Goal: Task Accomplishment & Management: Manage account settings

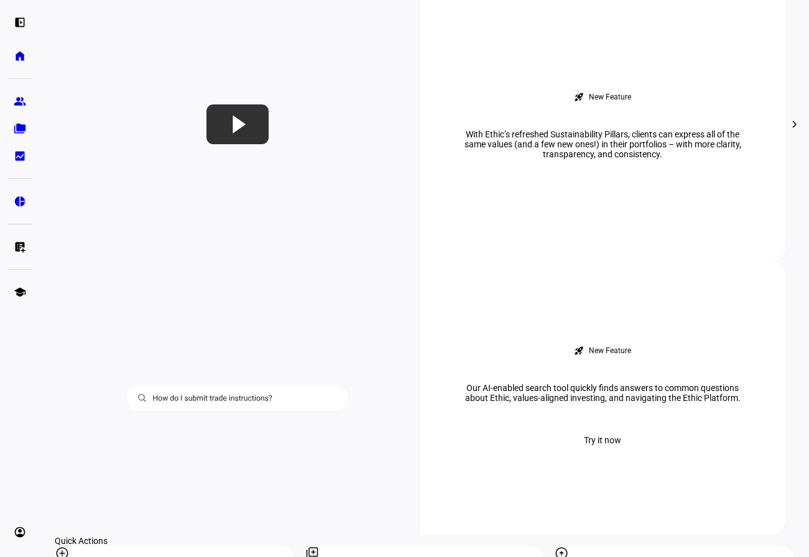
scroll to position [995, 0]
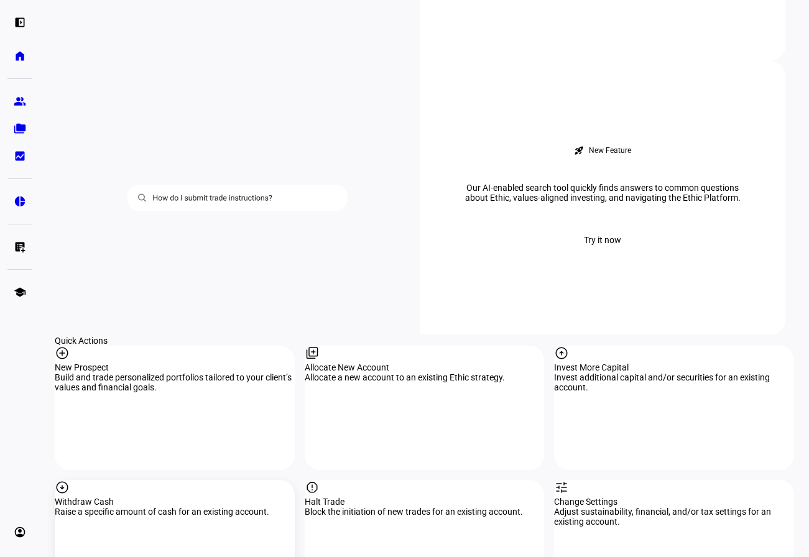
click at [127, 480] on div "arrow_circle_down Withdraw Cash Raise a specific amount of cash for an existing…" at bounding box center [175, 542] width 240 height 124
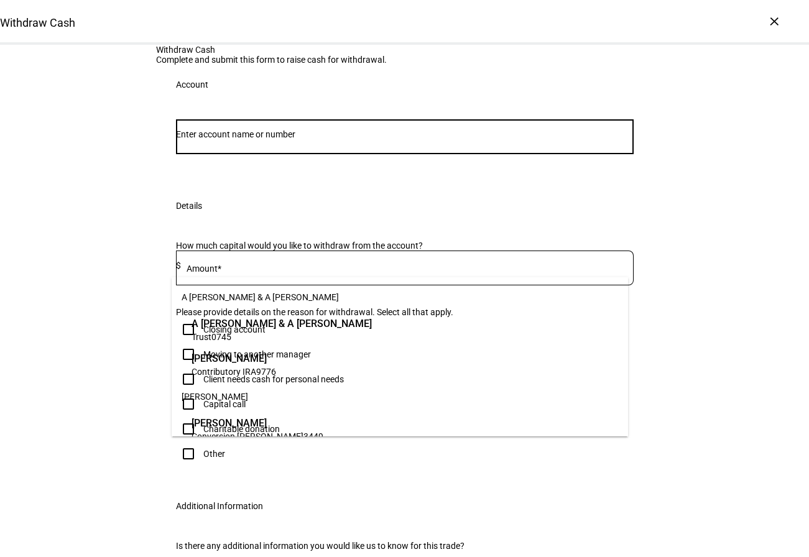
click at [296, 139] on input "Number" at bounding box center [405, 134] width 458 height 10
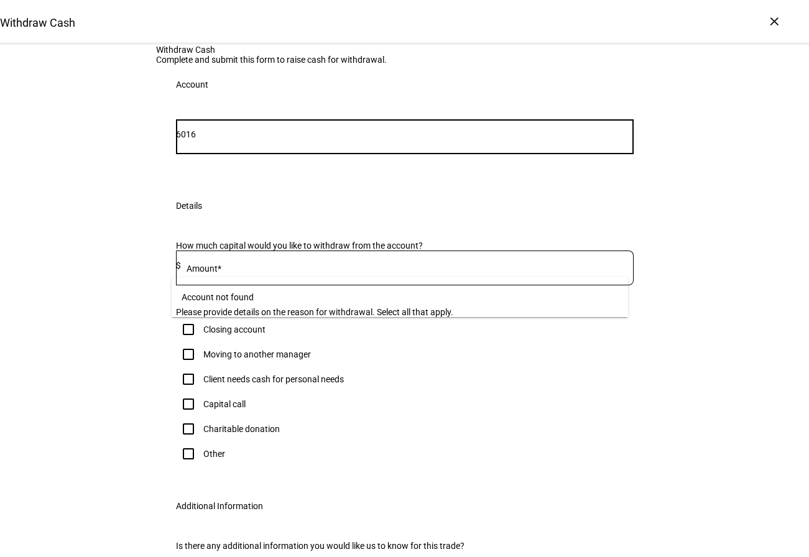
drag, startPoint x: 197, startPoint y: 257, endPoint x: 176, endPoint y: 258, distance: 20.6
click at [176, 154] on div "6016" at bounding box center [405, 136] width 458 height 35
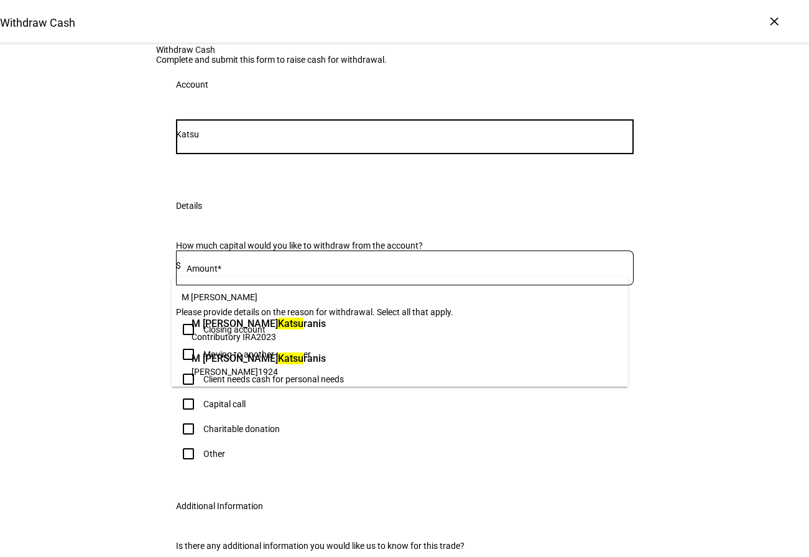
type input "Katsu"
click at [258, 367] on span "1924" at bounding box center [268, 372] width 20 height 10
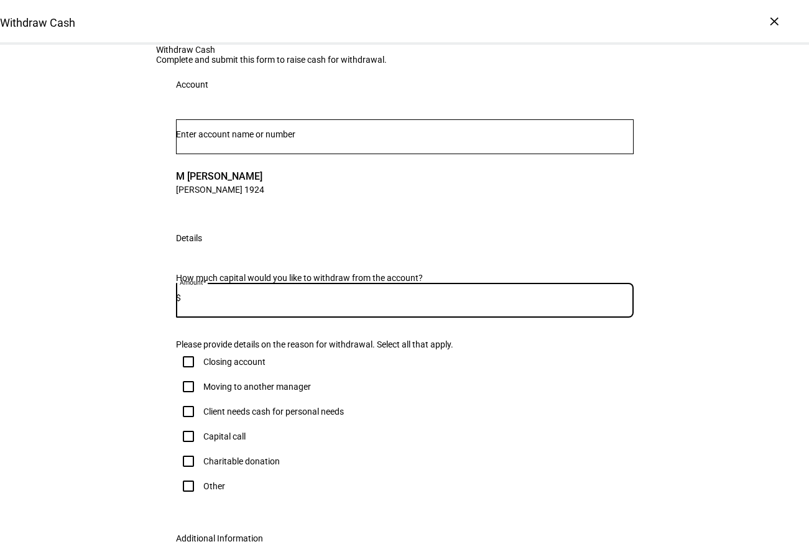
paste input "31,946.78"
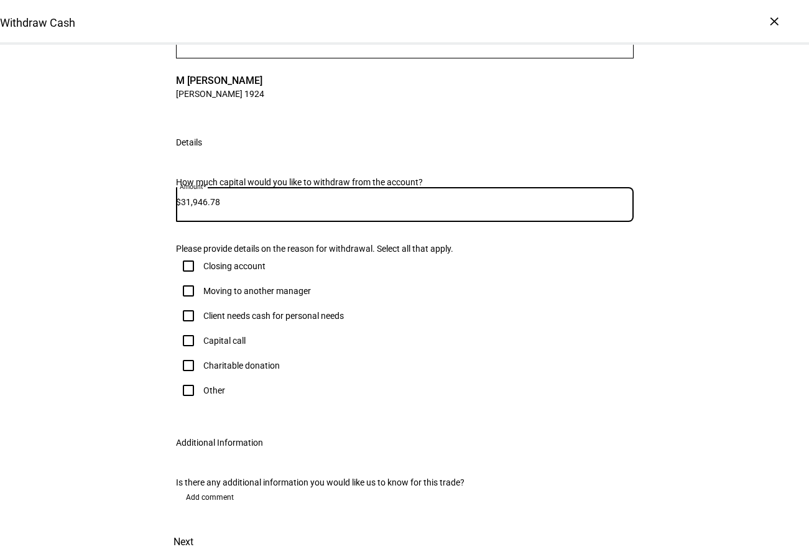
scroll to position [249, 0]
type input "31,946.78"
click at [184, 269] on input "Closing account" at bounding box center [188, 266] width 25 height 25
checkbox input "true"
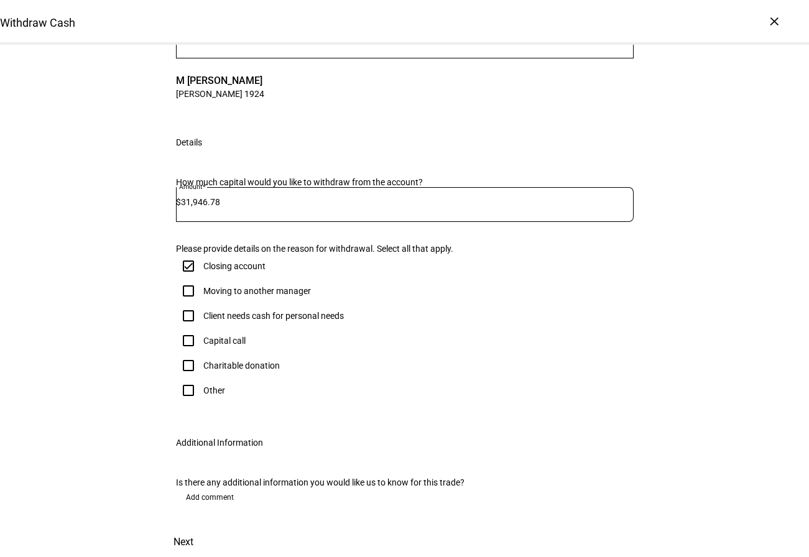
scroll to position [349, 0]
click at [193, 528] on span "Next" at bounding box center [184, 543] width 20 height 30
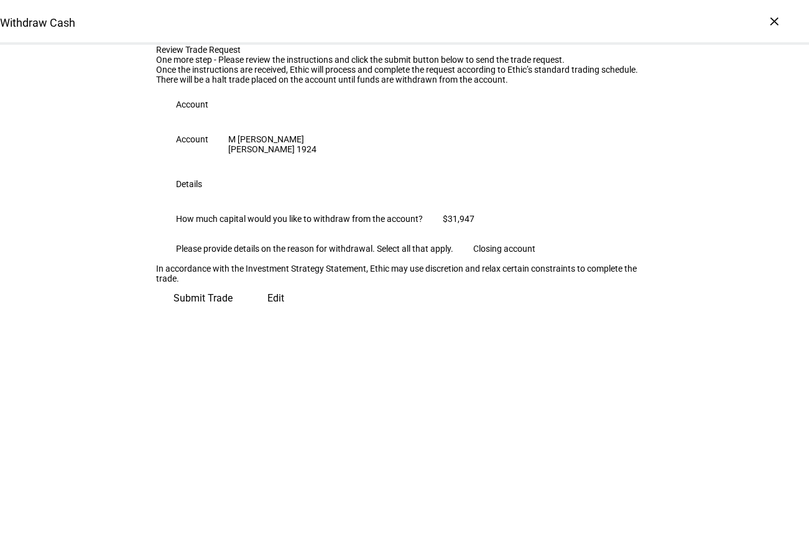
scroll to position [42, 0]
click at [233, 314] on span "Submit Trade" at bounding box center [203, 299] width 59 height 30
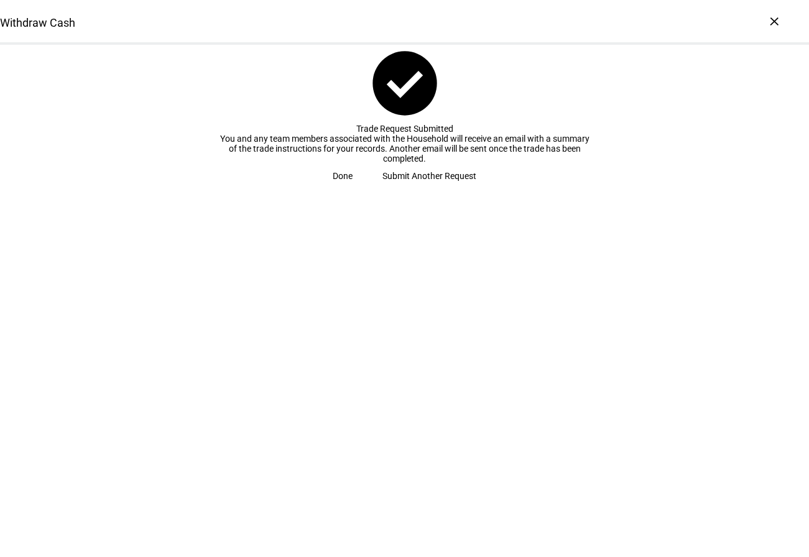
click at [368, 189] on span at bounding box center [343, 176] width 50 height 25
